Goal: Task Accomplishment & Management: Manage account settings

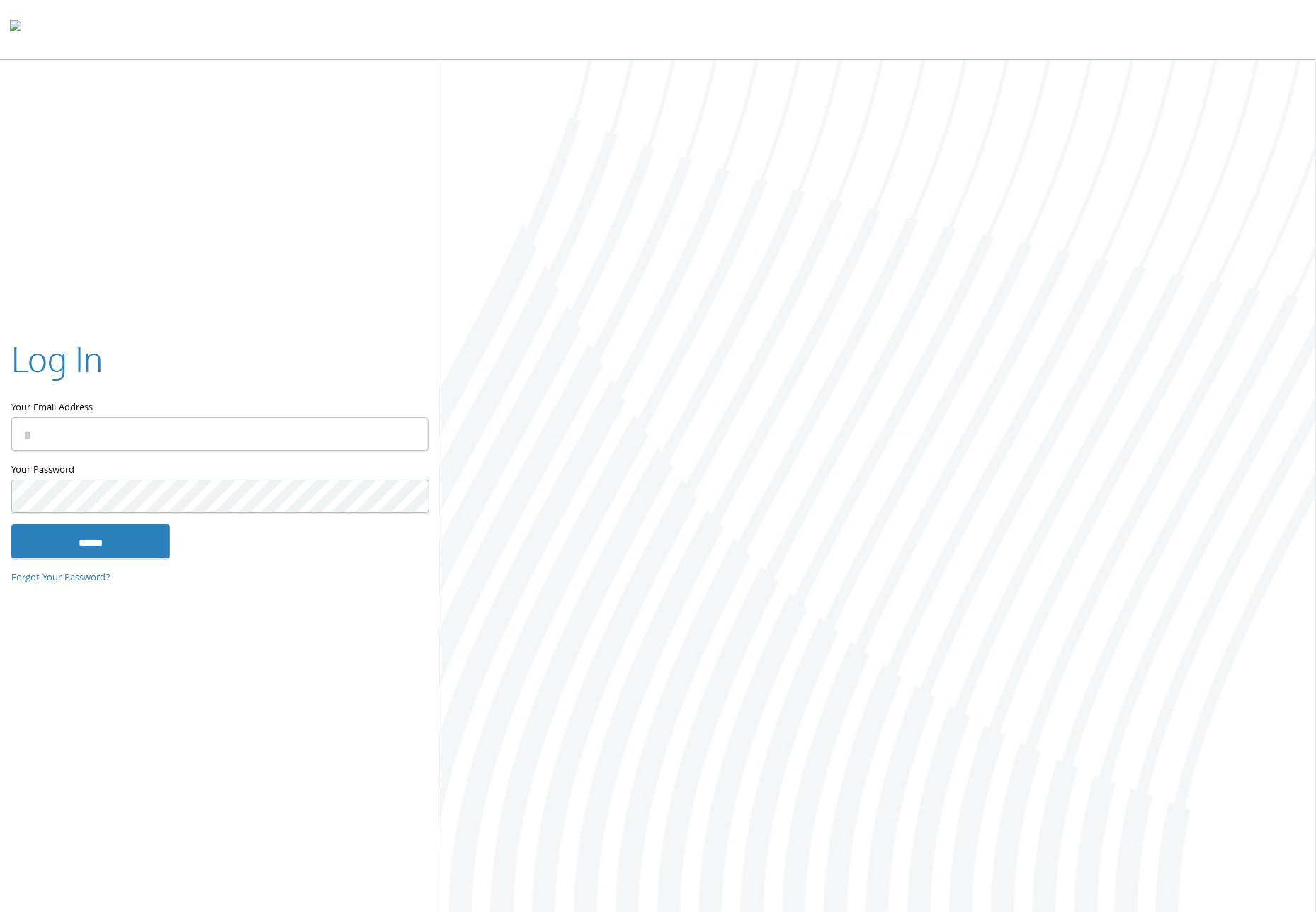
type input "**********"
click at [89, 538] on input "******" at bounding box center [91, 541] width 159 height 34
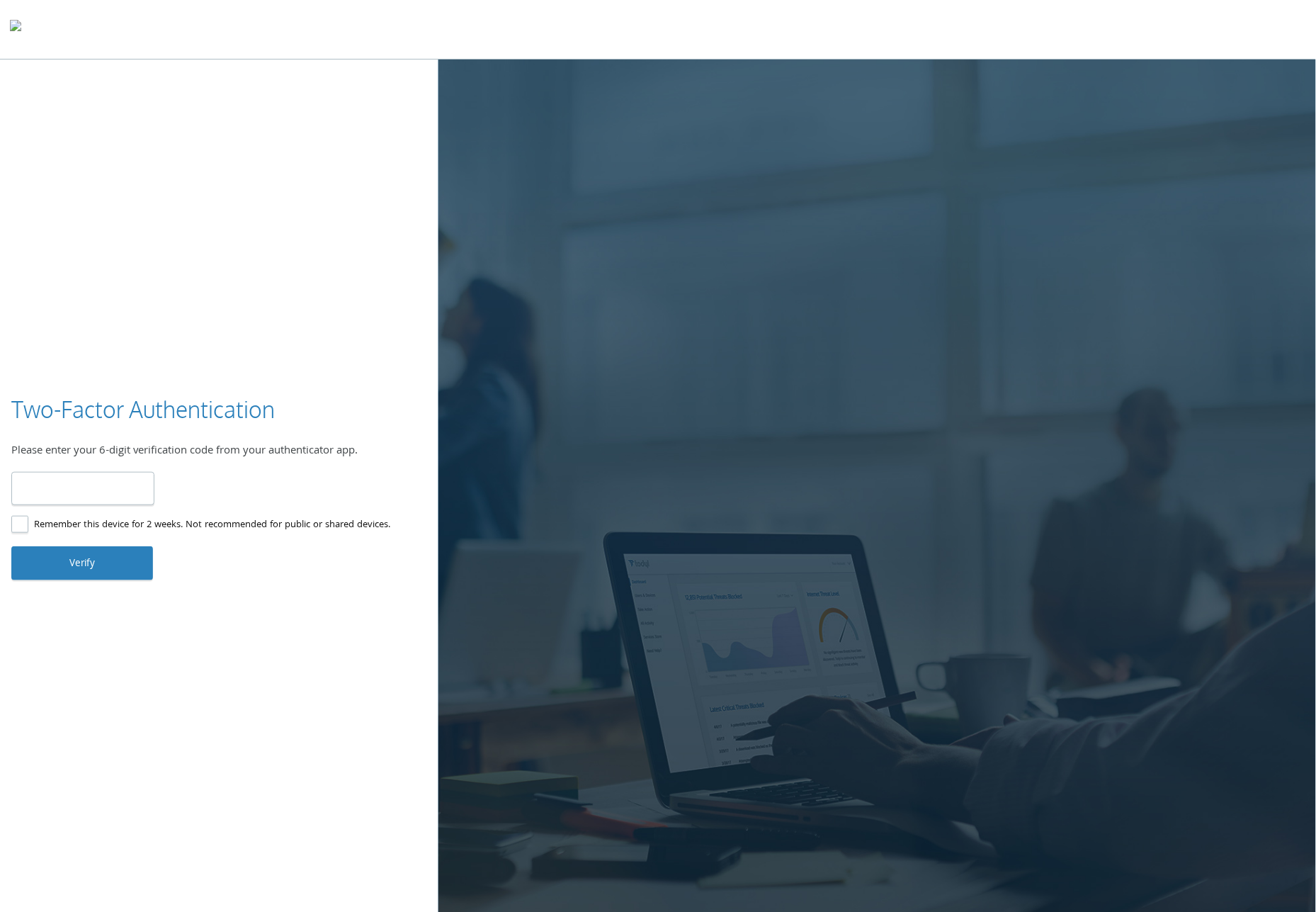
type input "******"
click at [84, 558] on button "Verify" at bounding box center [82, 563] width 142 height 34
